Goal: Transaction & Acquisition: Purchase product/service

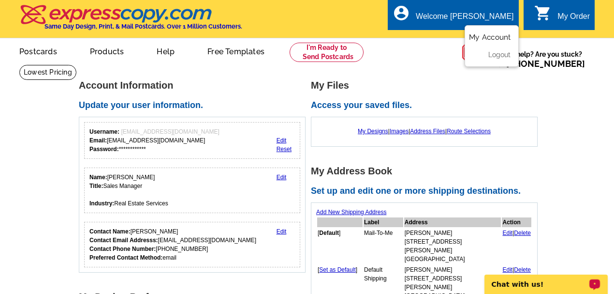
click at [486, 35] on link "My Account" at bounding box center [490, 37] width 42 height 9
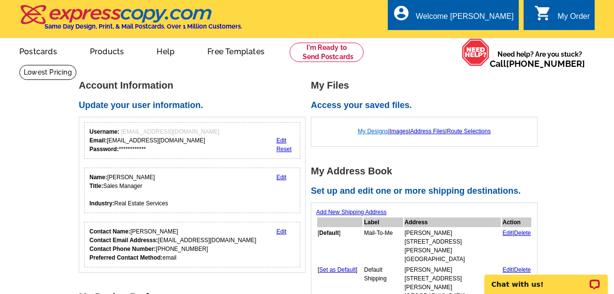
click at [373, 131] on link "My Designs" at bounding box center [373, 131] width 30 height 7
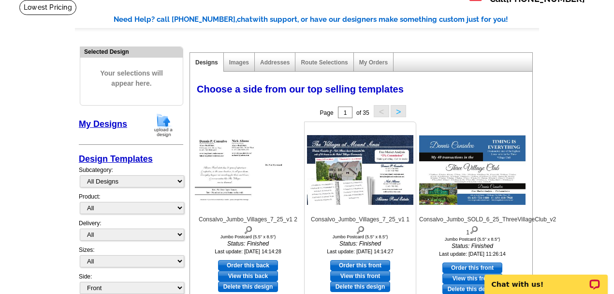
scroll to position [64, 0]
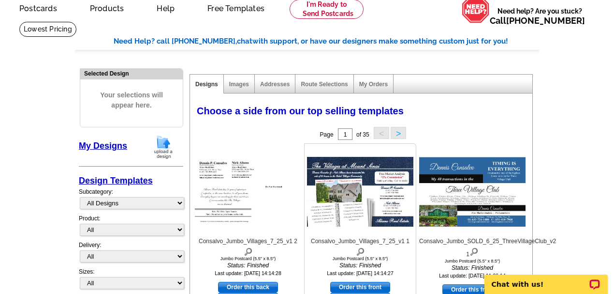
click at [339, 264] on div "Consalvo_Jumbo_Villages_7_25_v1 1 Jumbo Postcard (5.5" x 8.5") Status: Finished…" at bounding box center [360, 240] width 112 height 194
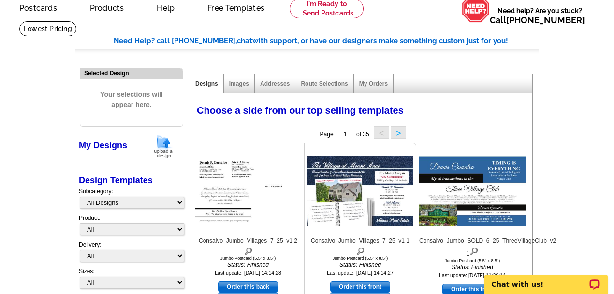
scroll to position [32, 0]
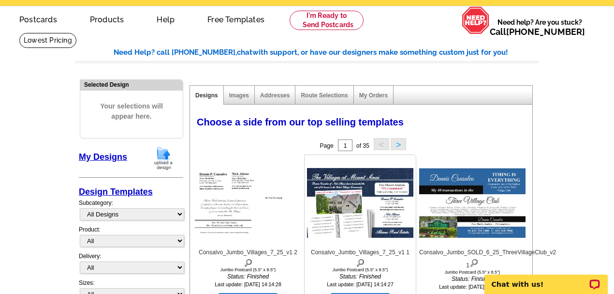
click at [345, 266] on div "Consalvo_Jumbo_Villages_7_25_v1 1 Jumbo Postcard (5.5" x 8.5") Status: Finished…" at bounding box center [360, 224] width 111 height 134
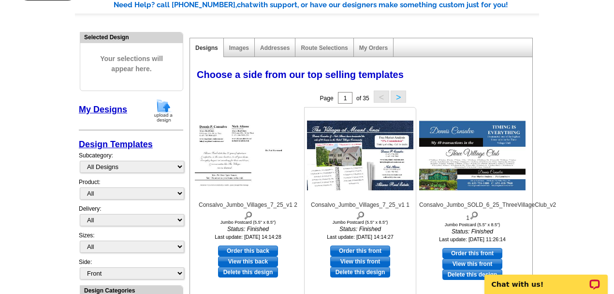
scroll to position [64, 0]
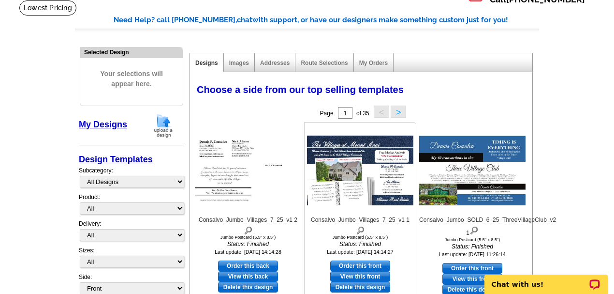
click at [357, 263] on link "Order this front" at bounding box center [360, 265] width 60 height 11
select select "2"
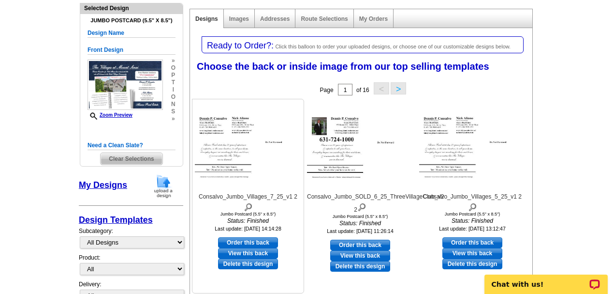
scroll to position [97, 0]
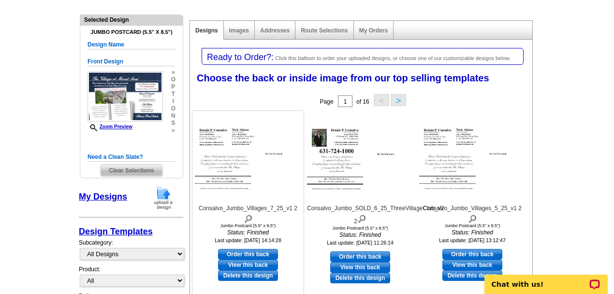
click at [247, 253] on link "Order this back" at bounding box center [248, 254] width 60 height 11
select select "front"
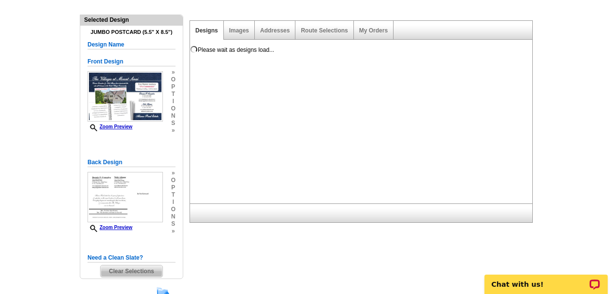
scroll to position [0, 0]
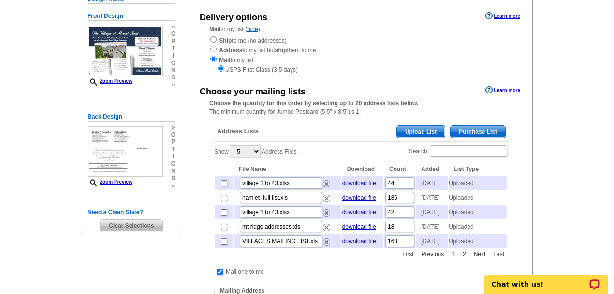
scroll to position [97, 0]
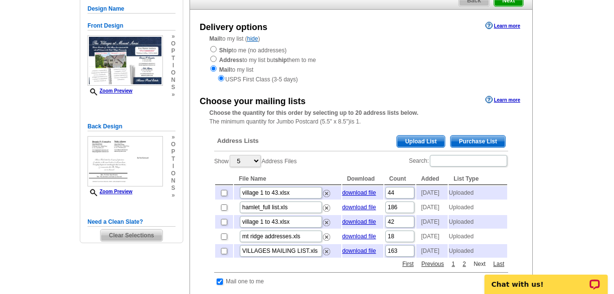
click at [475, 268] on link "Next" at bounding box center [480, 263] width 17 height 9
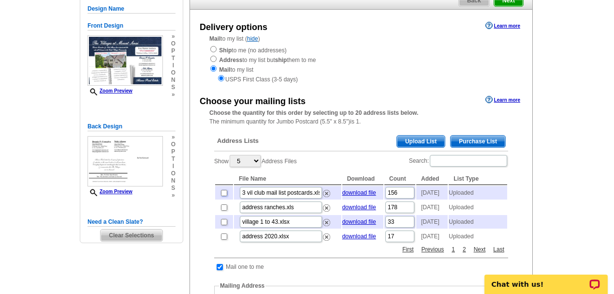
click at [225, 193] on input "checkbox" at bounding box center [224, 193] width 6 height 6
checkbox input "true"
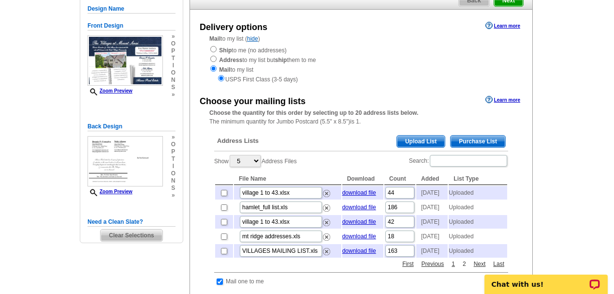
click at [464, 268] on link "2" at bounding box center [465, 263] width 8 height 9
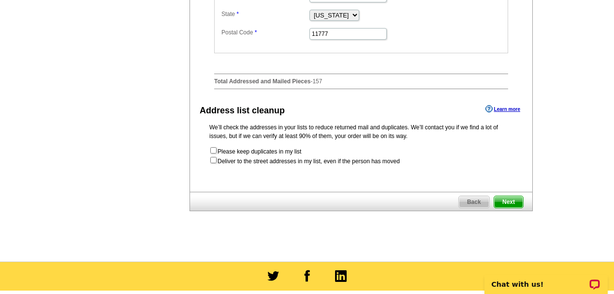
scroll to position [484, 0]
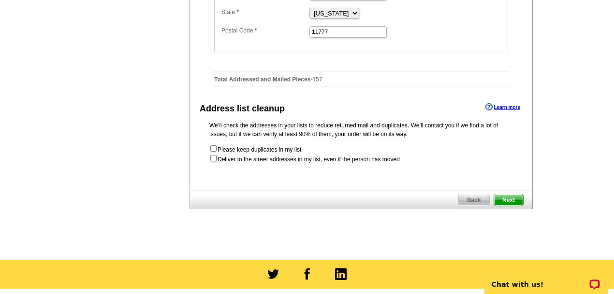
click at [213, 161] on input "checkbox" at bounding box center [213, 158] width 6 height 6
checkbox input "true"
radio input "true"
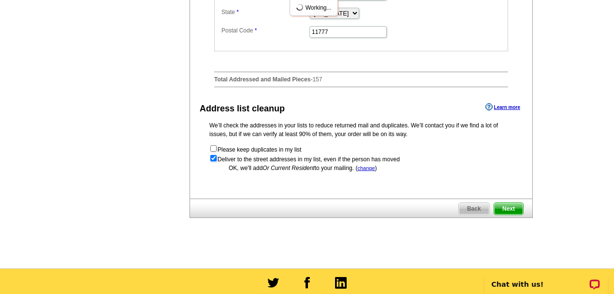
scroll to position [0, 0]
click at [497, 214] on span "Next" at bounding box center [508, 209] width 29 height 12
click at [503, 214] on span "Next" at bounding box center [508, 209] width 29 height 12
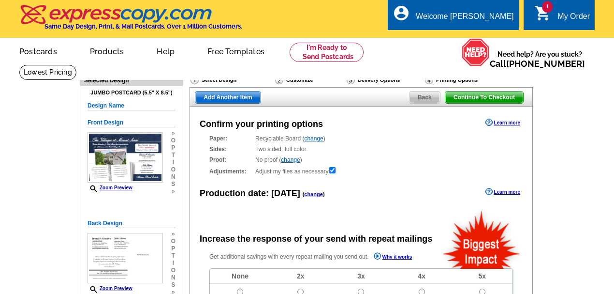
radio input "false"
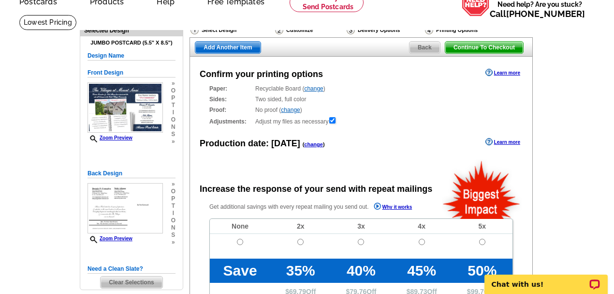
scroll to position [64, 0]
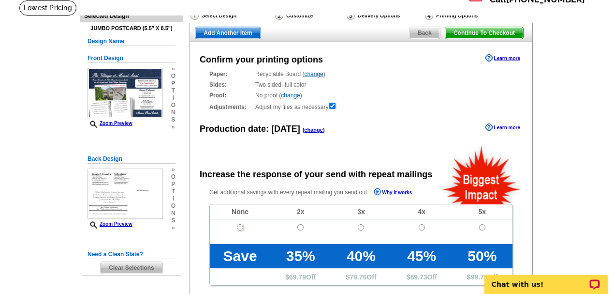
click at [241, 225] on input "radio" at bounding box center [240, 227] width 6 height 6
radio input "true"
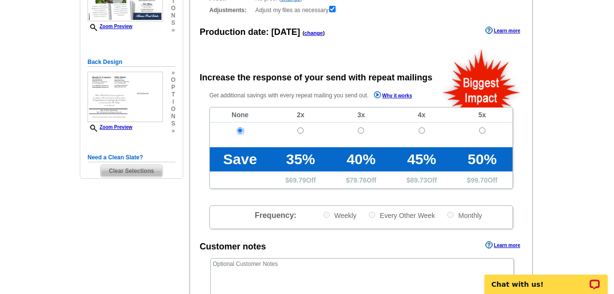
scroll to position [193, 0]
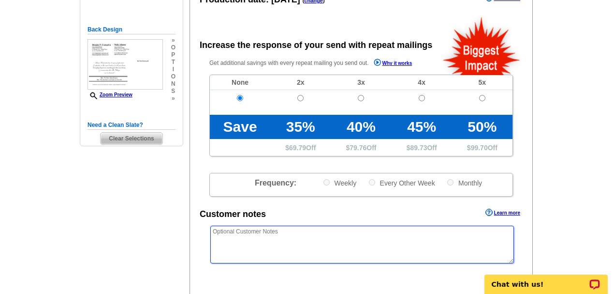
click at [237, 236] on textarea at bounding box center [362, 244] width 304 height 38
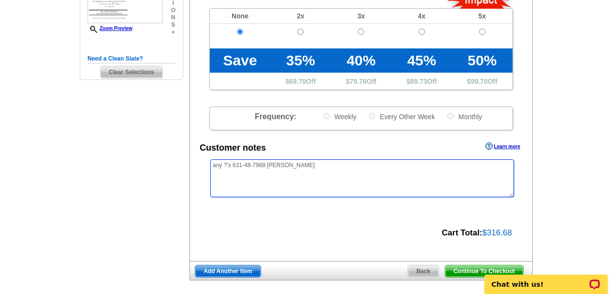
scroll to position [258, 0]
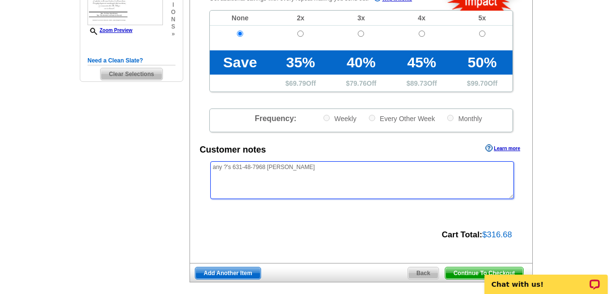
type textarea "any ?'s 631-48-7968 Dennis"
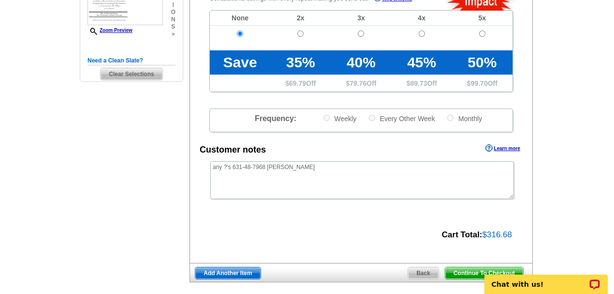
click at [462, 270] on span "Continue To Checkout" at bounding box center [485, 273] width 78 height 12
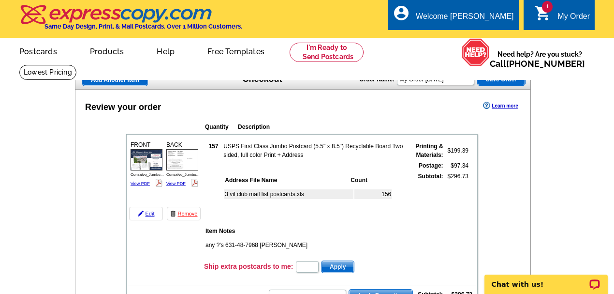
click at [285, 231] on th "Item Notes" at bounding box center [288, 231] width 167 height 10
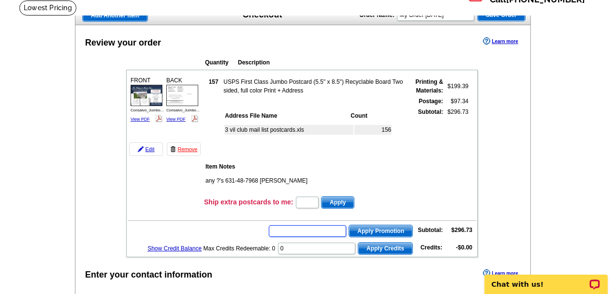
click at [282, 232] on input "text" at bounding box center [307, 231] width 77 height 12
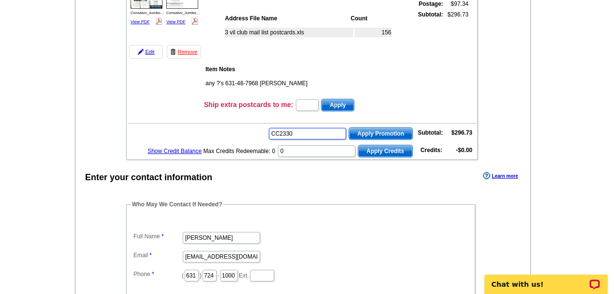
scroll to position [161, 0]
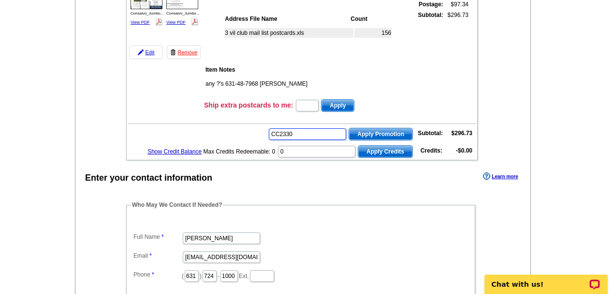
type input "CC2330"
click at [389, 134] on span "Apply Promotion" at bounding box center [380, 134] width 63 height 12
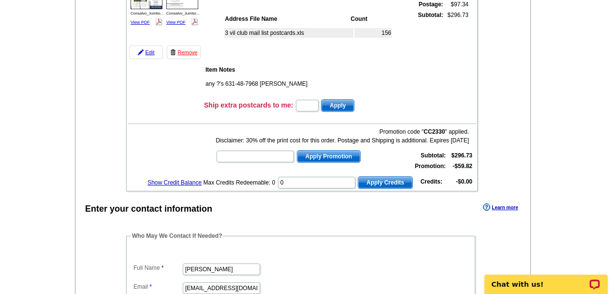
scroll to position [129, 0]
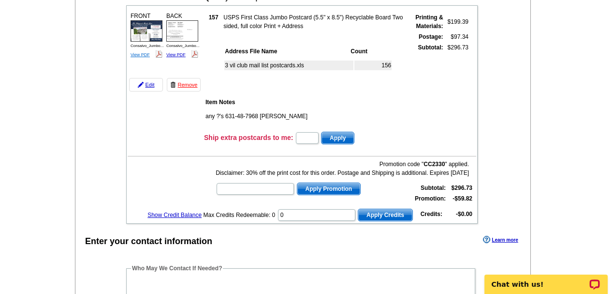
click at [144, 54] on link "View PDF" at bounding box center [140, 54] width 19 height 5
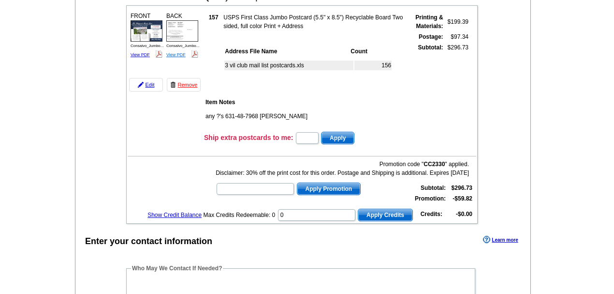
click at [176, 52] on link "View PDF" at bounding box center [175, 54] width 19 height 5
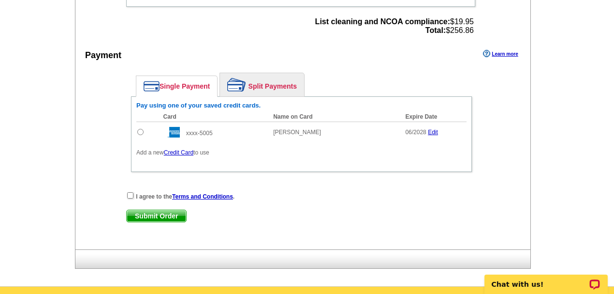
scroll to position [484, 0]
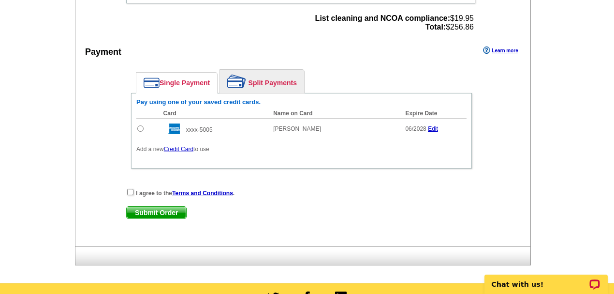
click at [138, 123] on td at bounding box center [147, 128] width 22 height 21
click at [141, 127] on input "radio" at bounding box center [140, 128] width 6 height 6
radio input "true"
click at [130, 189] on input "checkbox" at bounding box center [130, 192] width 6 height 6
checkbox input "true"
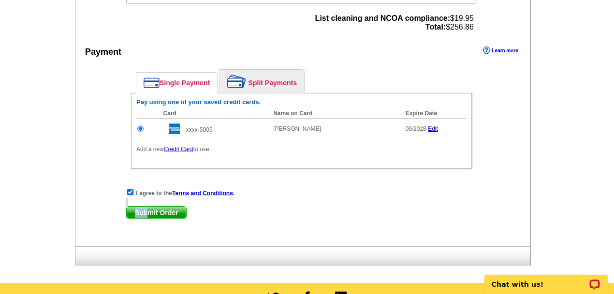
drag, startPoint x: 149, startPoint y: 210, endPoint x: 289, endPoint y: 178, distance: 142.8
click at [289, 178] on div "Enter your contact information Learn more Who May We Contact If Needed? Full Na…" at bounding box center [302, 62] width 455 height 368
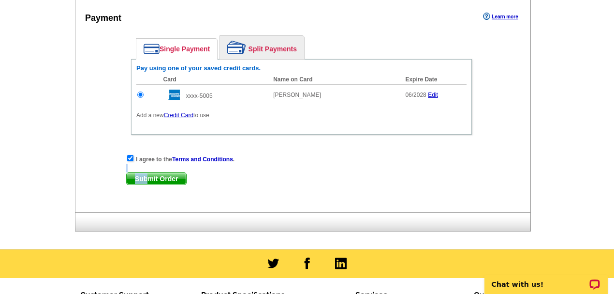
scroll to position [516, 0]
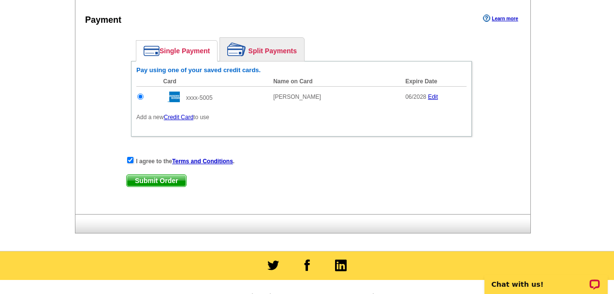
click at [157, 175] on span "Submit Order" at bounding box center [156, 181] width 59 height 12
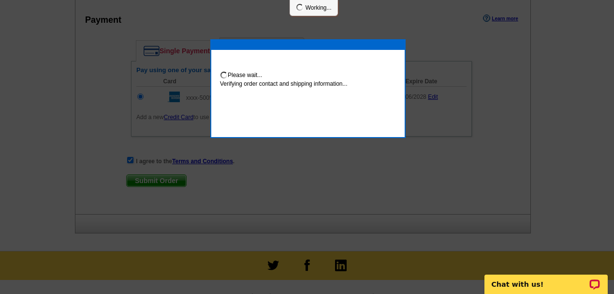
scroll to position [565, 0]
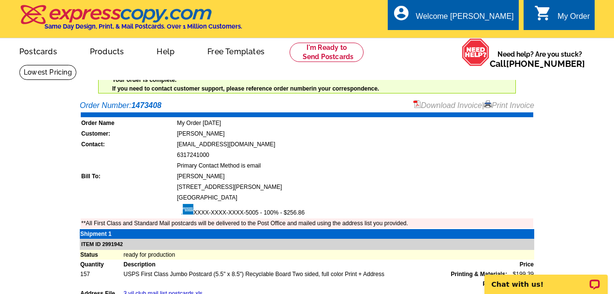
click at [503, 103] on link "Print Invoice" at bounding box center [509, 105] width 50 height 8
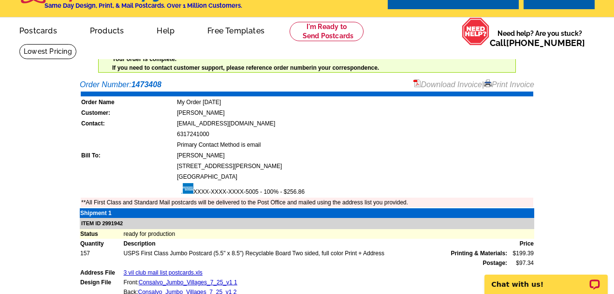
scroll to position [32, 0]
